Goal: Task Accomplishment & Management: Manage account settings

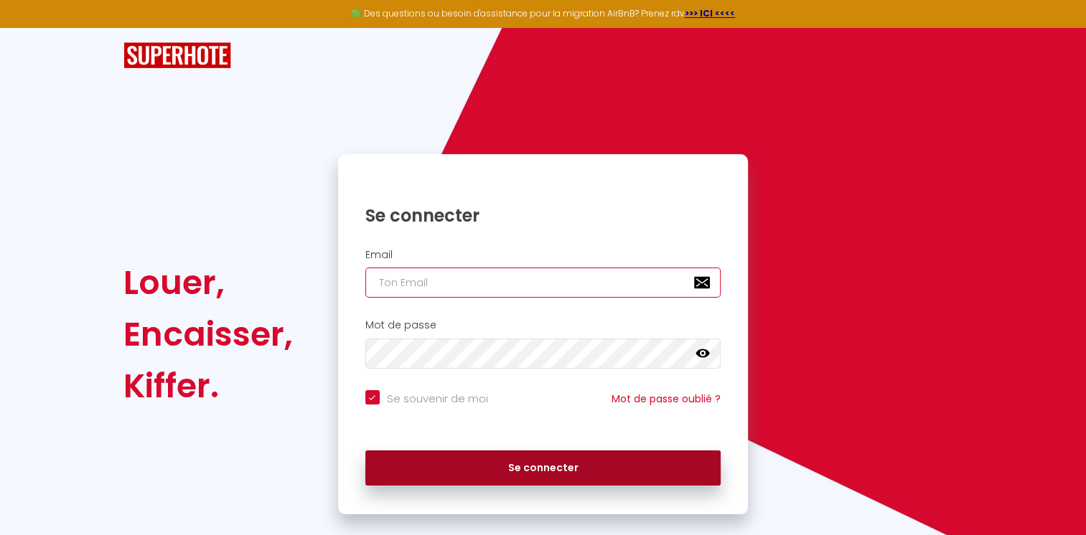
type input "[EMAIL_ADDRESS][DOMAIN_NAME]"
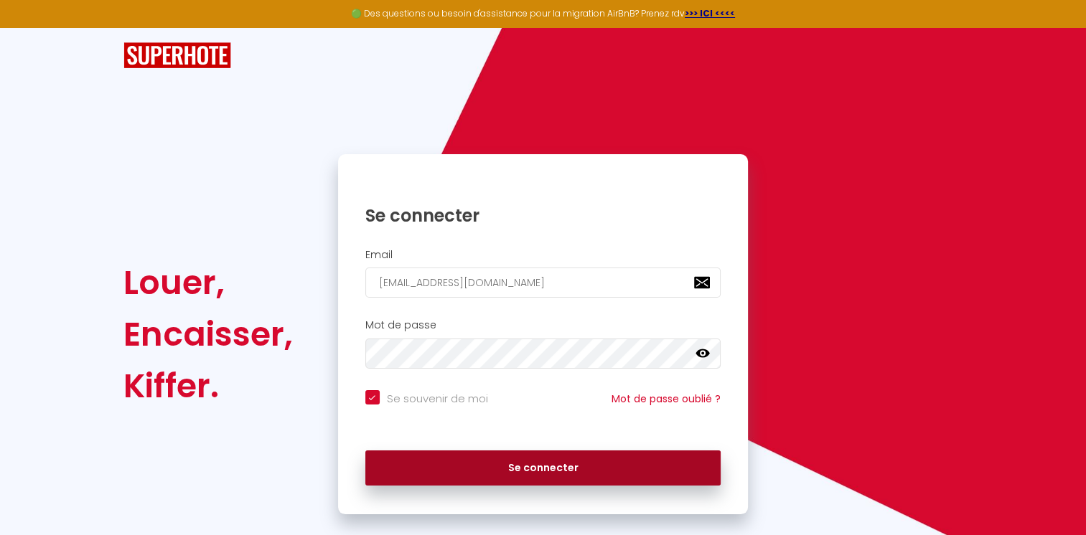
click at [509, 460] on button "Se connecter" at bounding box center [543, 469] width 356 height 36
checkbox input "true"
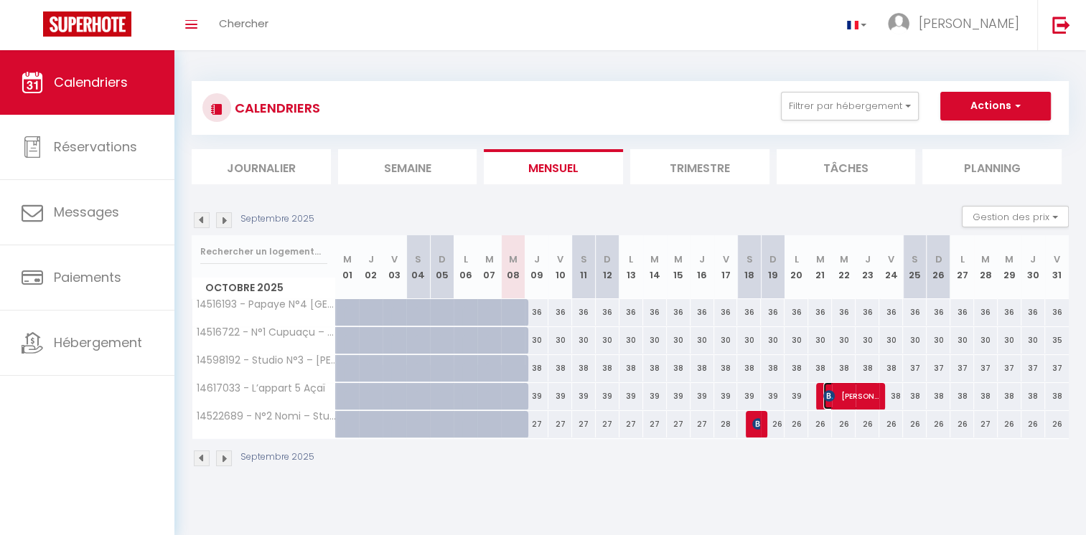
click at [850, 400] on span "[PERSON_NAME]" at bounding box center [850, 396] width 55 height 27
select select "OK"
select select "KO"
select select "0"
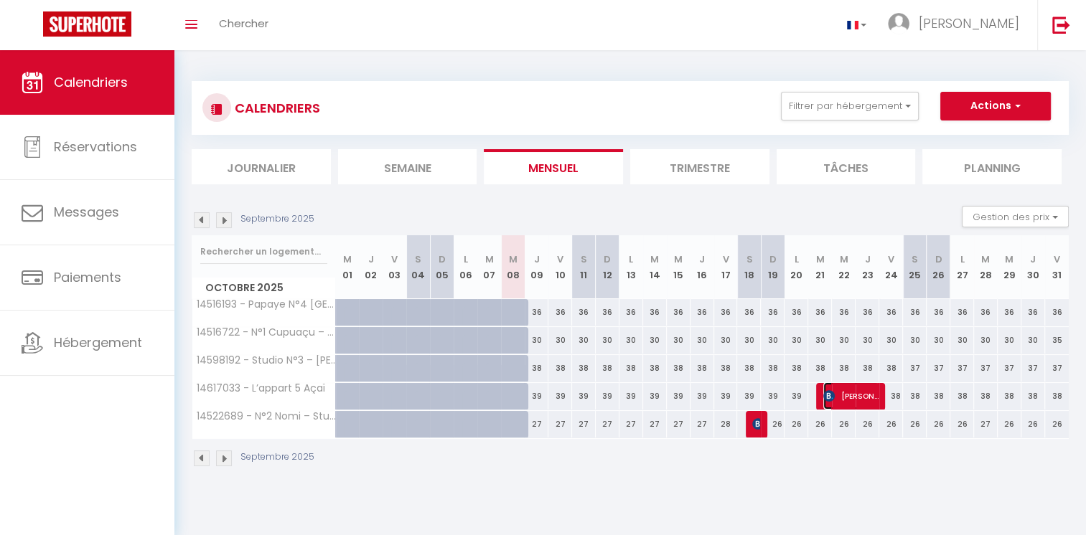
select select "1"
select select
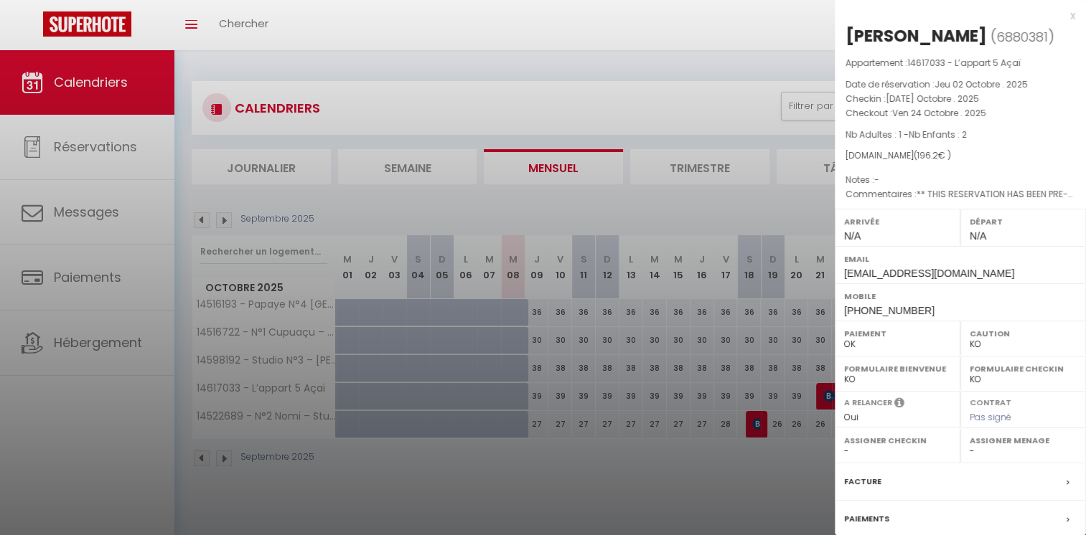
click at [755, 340] on div at bounding box center [543, 267] width 1086 height 535
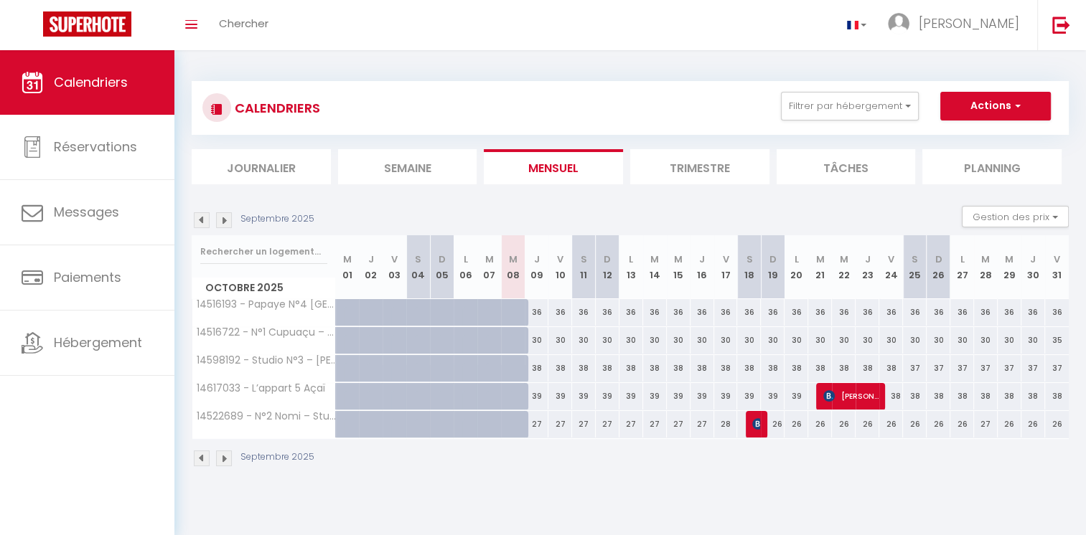
scroll to position [2, 0]
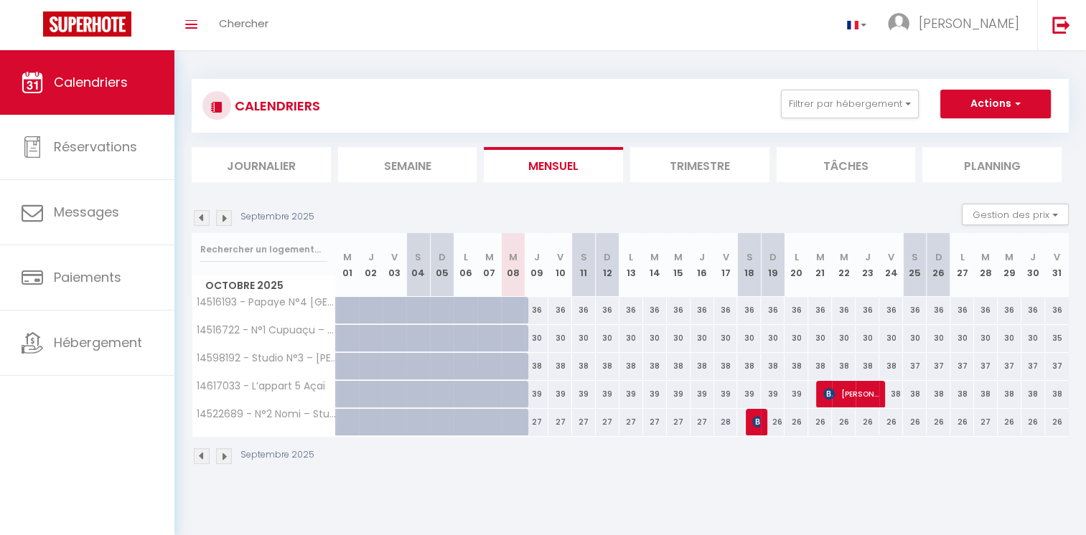
click at [222, 222] on img at bounding box center [224, 218] width 16 height 16
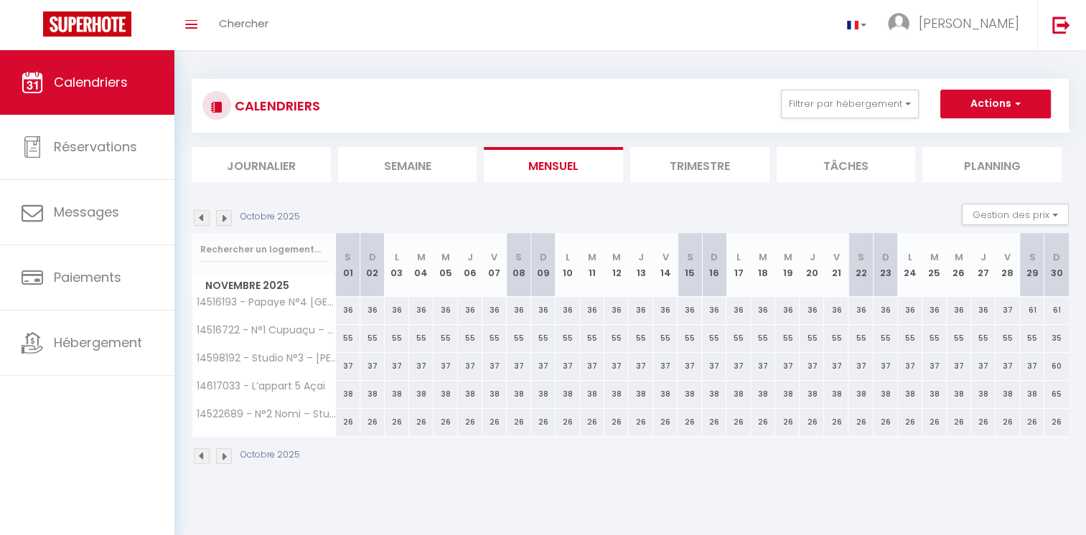
click at [224, 216] on img at bounding box center [224, 218] width 16 height 16
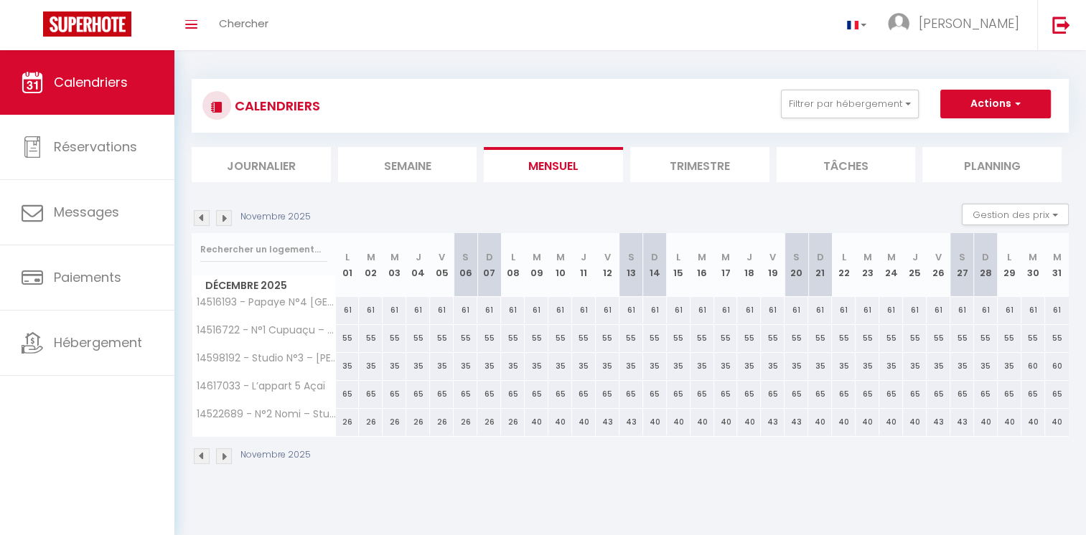
click at [224, 216] on img at bounding box center [224, 218] width 16 height 16
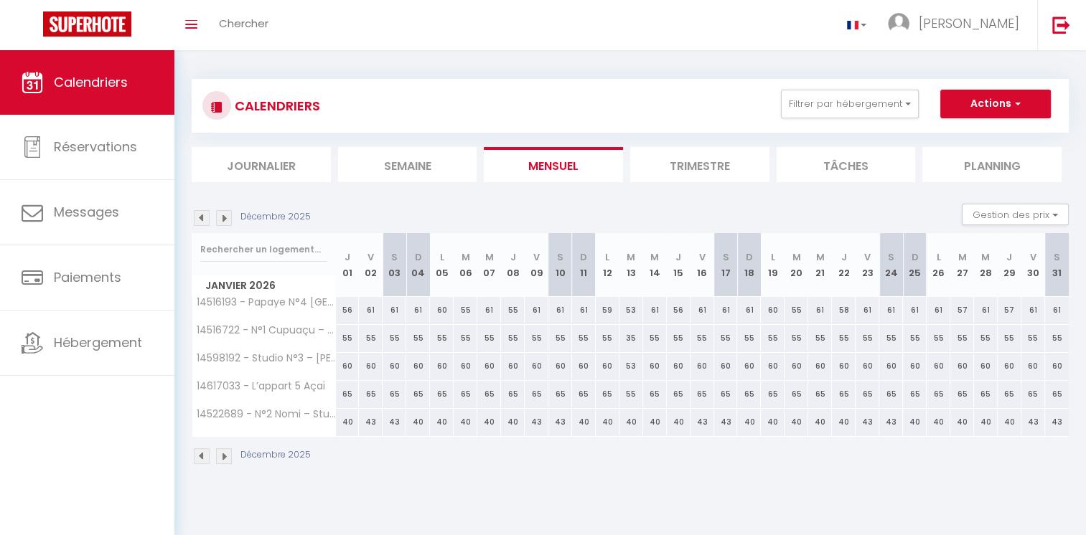
click at [198, 217] on img at bounding box center [202, 218] width 16 height 16
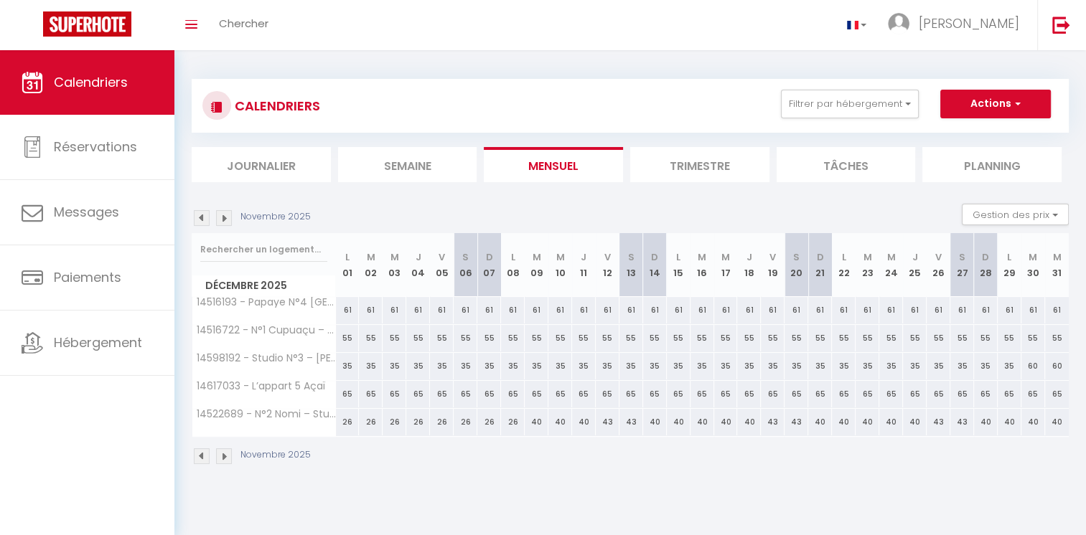
click at [198, 217] on img at bounding box center [202, 218] width 16 height 16
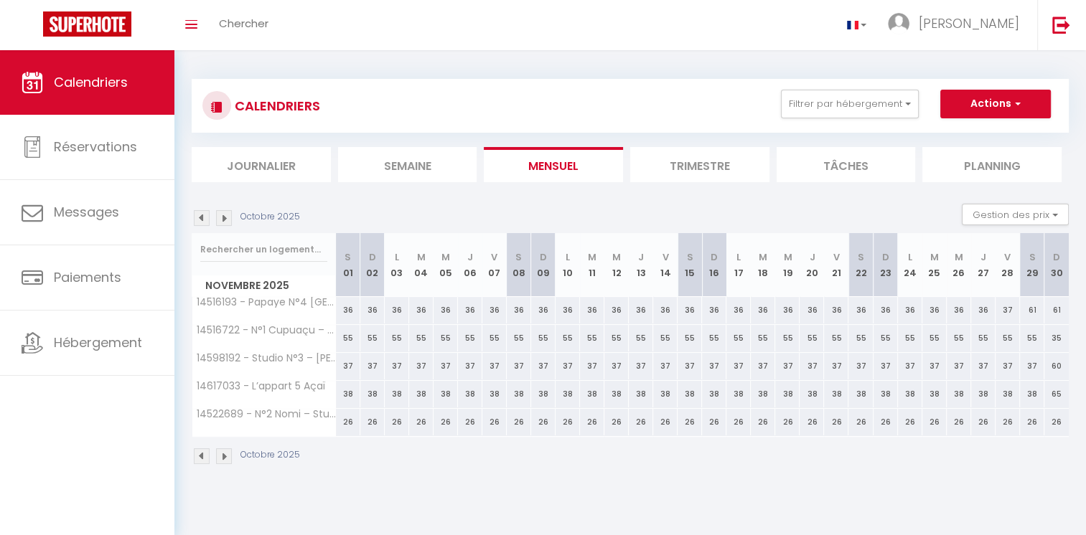
click at [198, 217] on img at bounding box center [202, 218] width 16 height 16
